Goal: Transaction & Acquisition: Purchase product/service

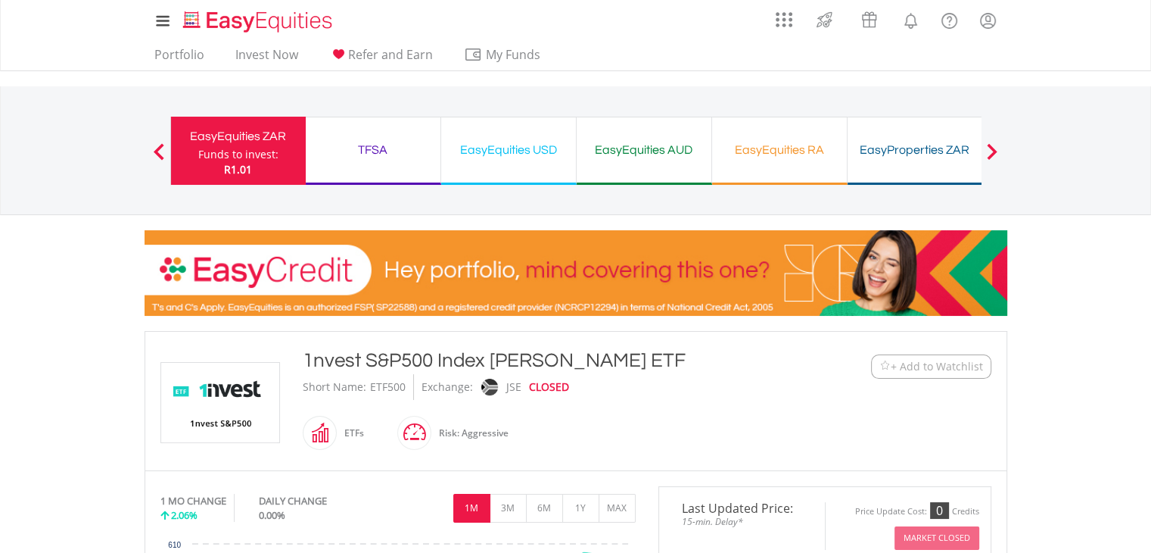
click at [242, 138] on div "EasyEquities ZAR" at bounding box center [238, 136] width 117 height 21
click at [177, 58] on link "Portfolio" at bounding box center [179, 58] width 62 height 23
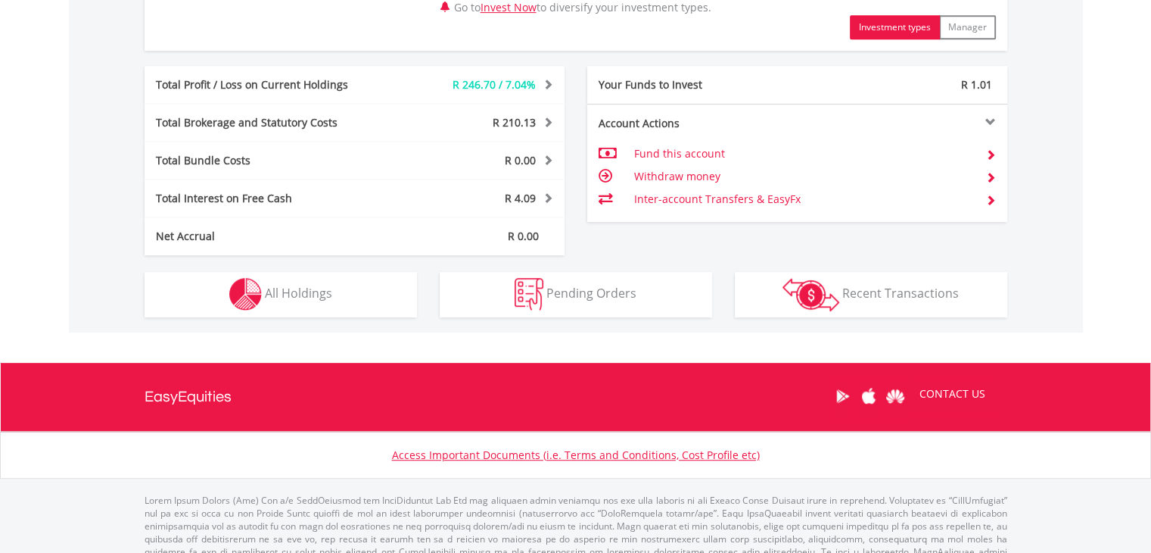
scroll to position [787, 0]
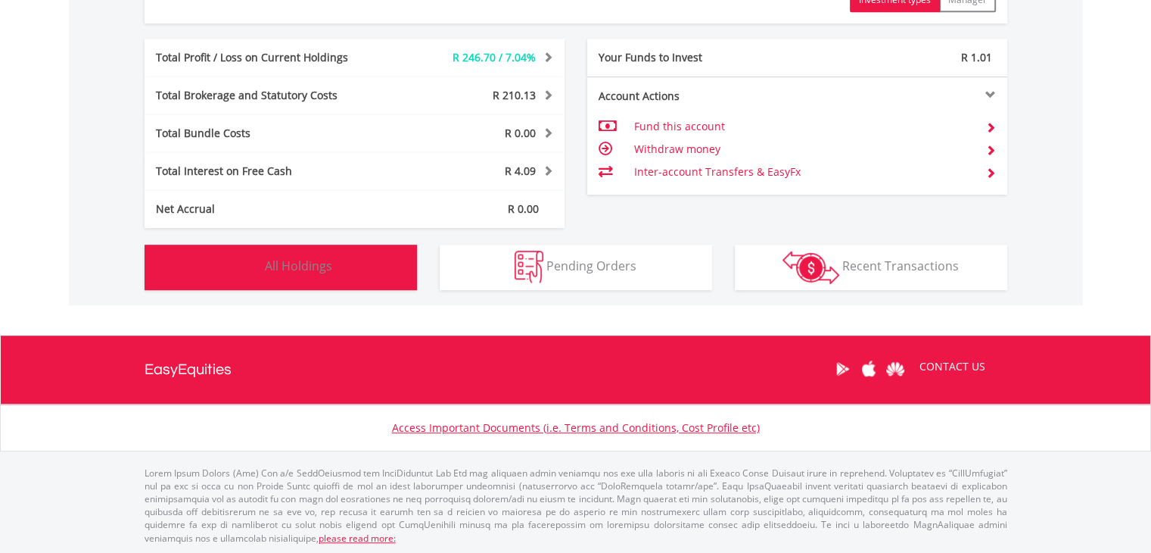
click at [351, 252] on button "Holdings All Holdings" at bounding box center [281, 267] width 273 height 45
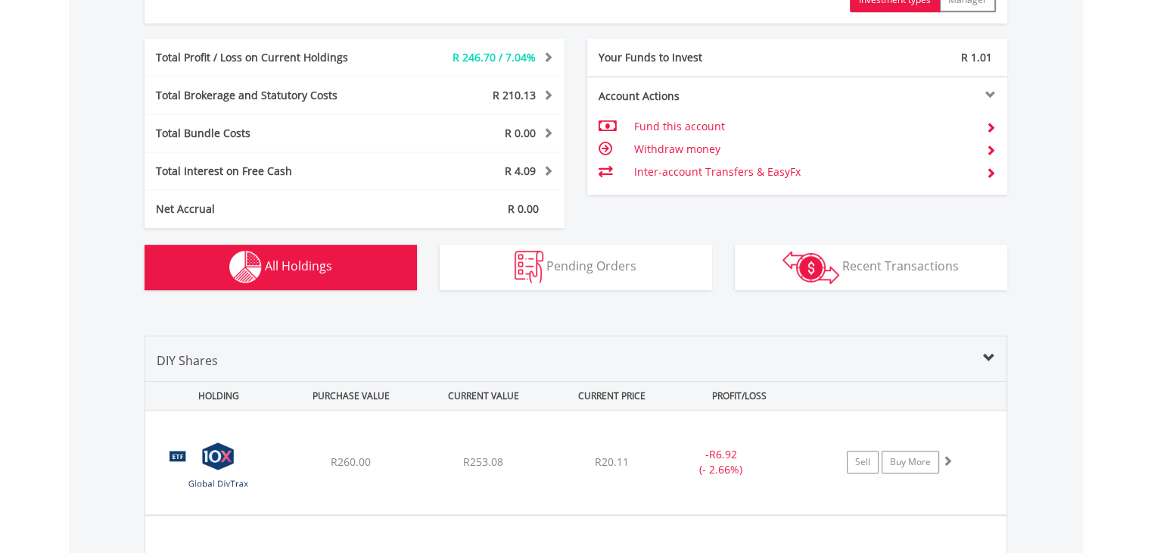
scroll to position [1121, 0]
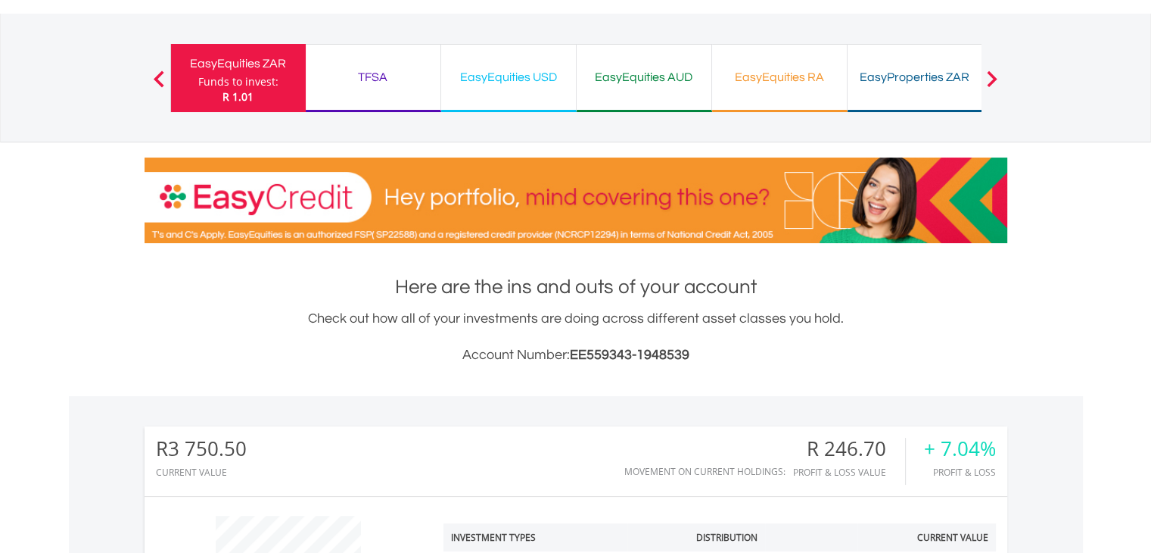
scroll to position [0, 0]
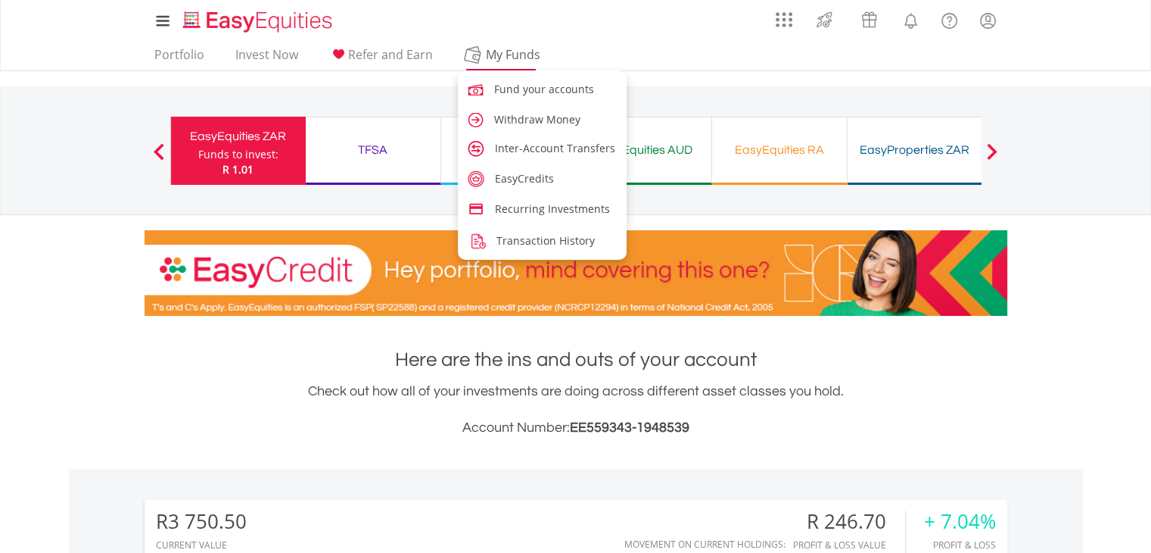
click at [511, 53] on span "My Funds" at bounding box center [513, 55] width 99 height 20
click at [517, 86] on span "Fund your accounts" at bounding box center [547, 89] width 100 height 14
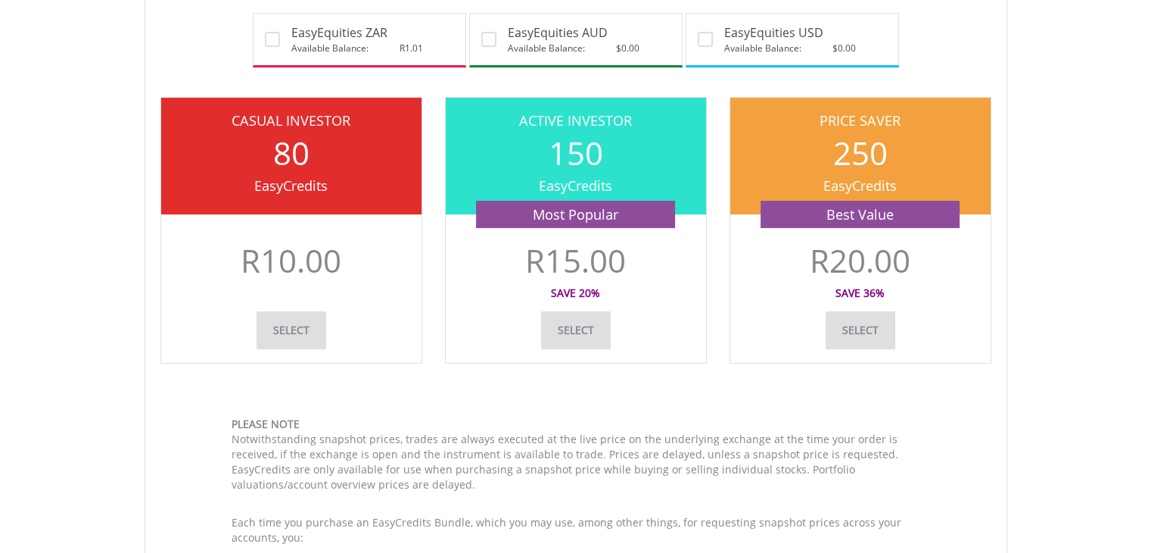
scroll to position [394, 0]
click at [505, 140] on div "150" at bounding box center [576, 151] width 260 height 45
click at [306, 326] on link "Select" at bounding box center [292, 329] width 70 height 38
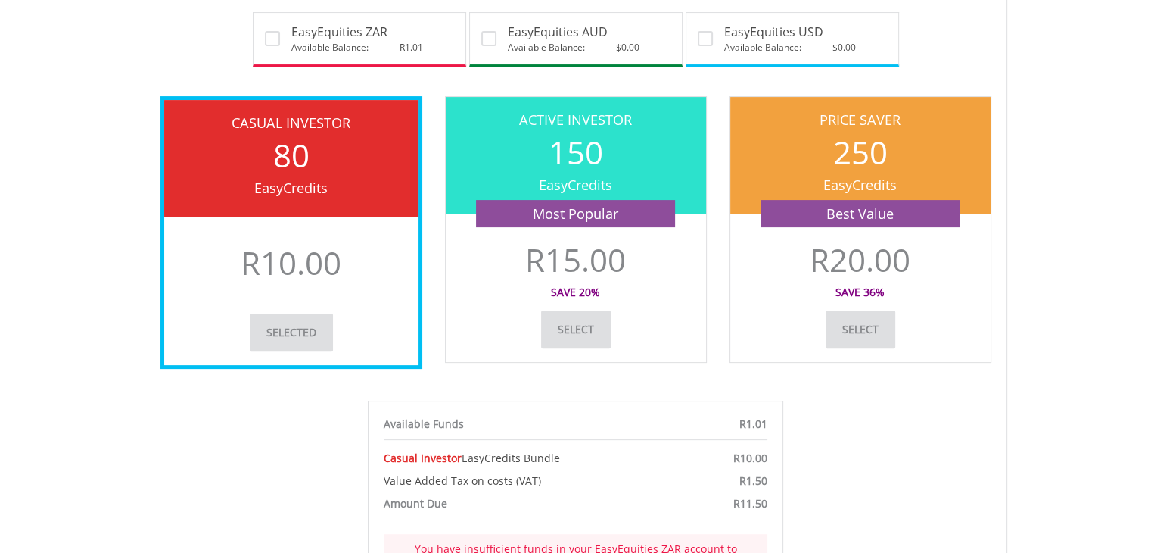
click at [190, 438] on div "Available Funds R1.01 Casual Investor EasyCredits Bundle R10.00 Value Added Tax…" at bounding box center [575, 512] width 831 height 225
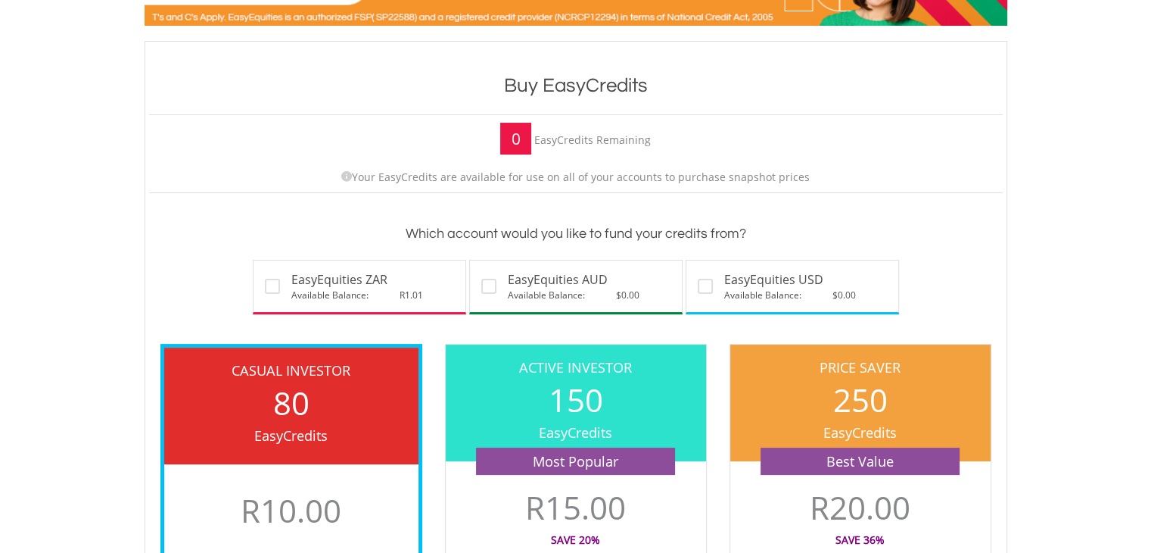
scroll to position [0, 0]
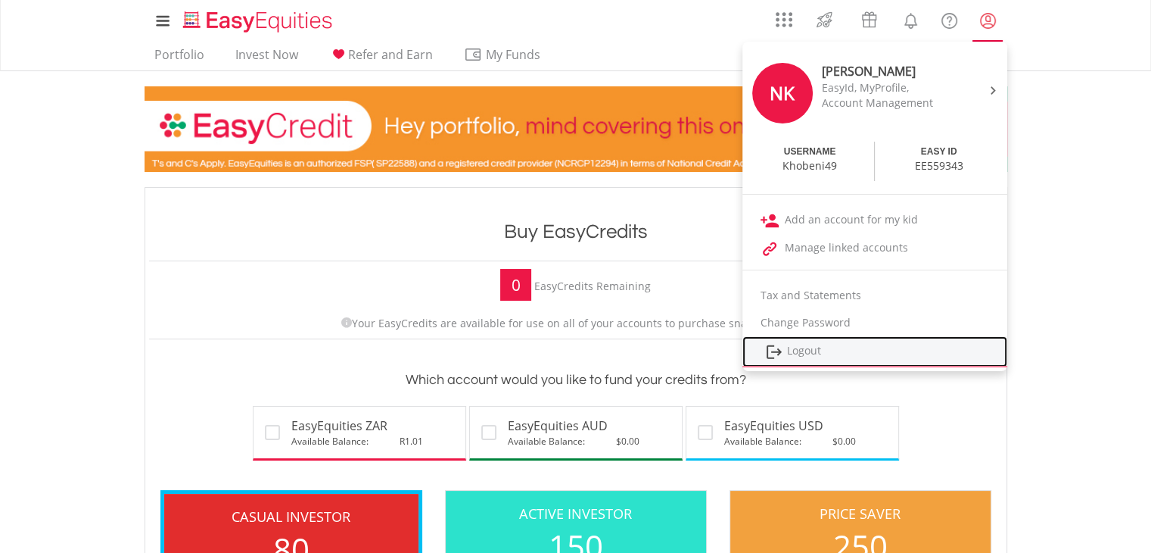
click at [815, 338] on link "Logout" at bounding box center [875, 351] width 265 height 31
